Goal: Navigation & Orientation: Find specific page/section

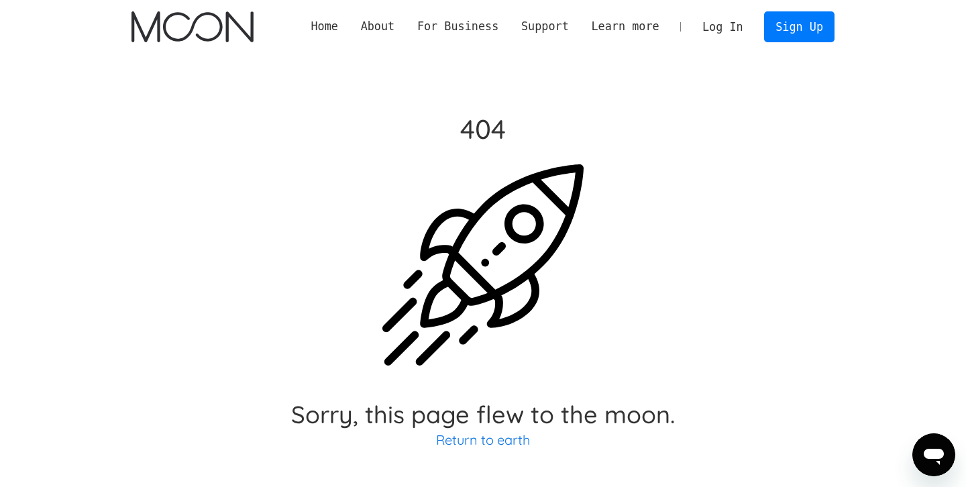
click at [465, 192] on img at bounding box center [483, 264] width 201 height 201
